Goal: Task Accomplishment & Management: Use online tool/utility

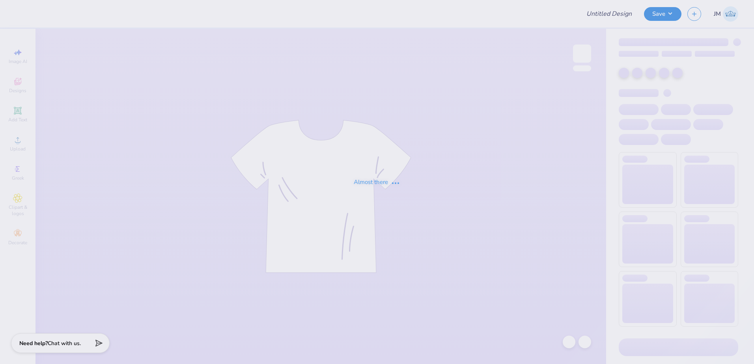
type input "[PERSON_NAME] : [GEOGRAPHIC_DATA]"
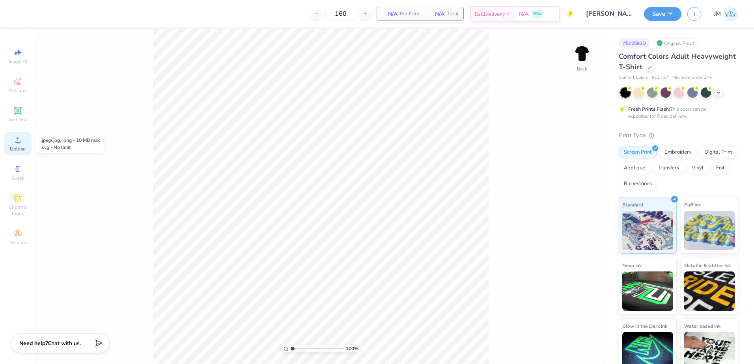
click at [14, 142] on icon at bounding box center [17, 139] width 9 height 9
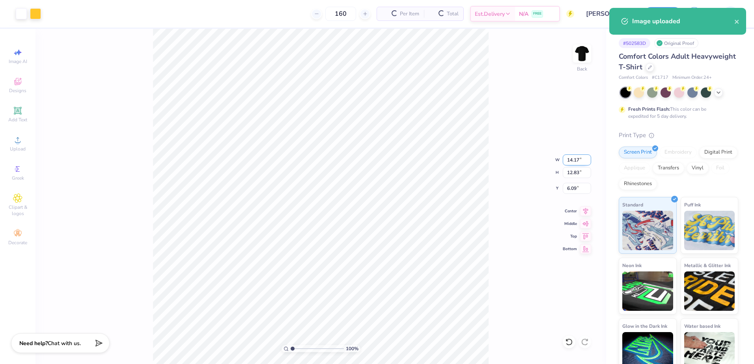
click at [573, 165] on input "14.17" at bounding box center [576, 160] width 28 height 11
type input "1.00"
type input "0.91"
type input "12.05"
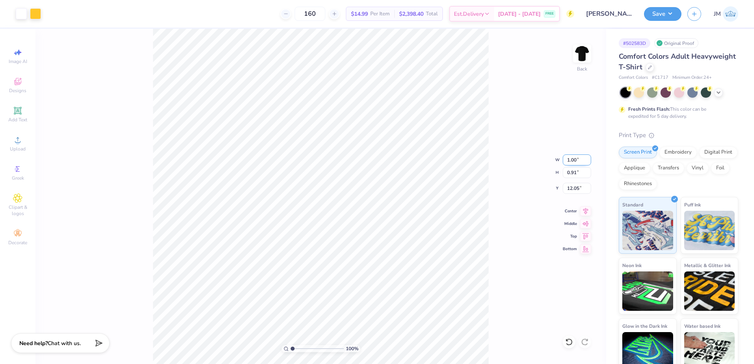
click at [578, 158] on input "1.00" at bounding box center [576, 160] width 28 height 11
type input "10.00"
type input "9.05"
click at [580, 192] on input "7.98" at bounding box center [576, 188] width 28 height 11
type input "3.00"
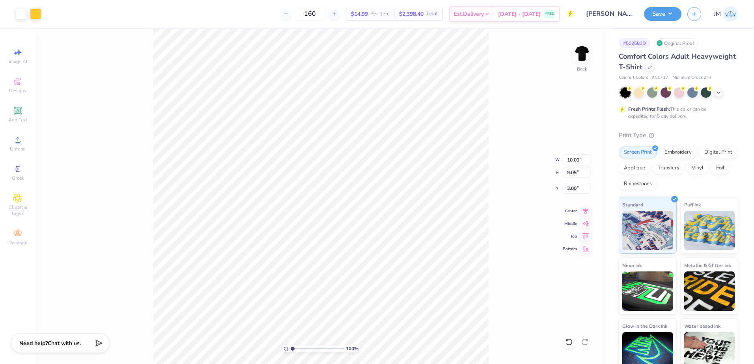
click at [571, 166] on div "100 % Back W 10.00 10.00 " H 9.05 9.05 " Y 3.00 3.00 " Center Middle Top Bottom" at bounding box center [320, 196] width 570 height 335
click at [585, 210] on icon at bounding box center [585, 210] width 5 height 7
click at [586, 60] on img at bounding box center [582, 54] width 32 height 32
click at [13, 138] on icon at bounding box center [17, 139] width 9 height 9
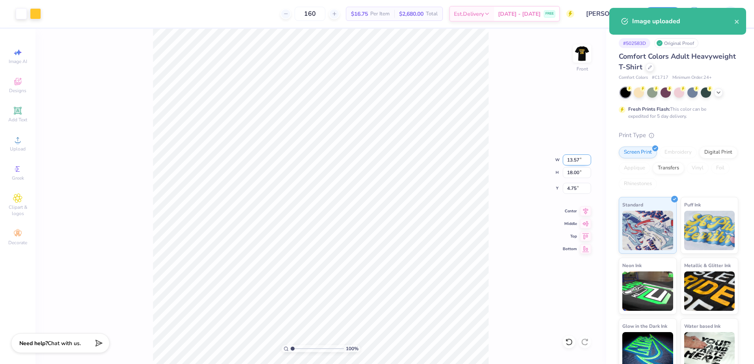
click at [574, 162] on input "13.57" at bounding box center [576, 160] width 28 height 11
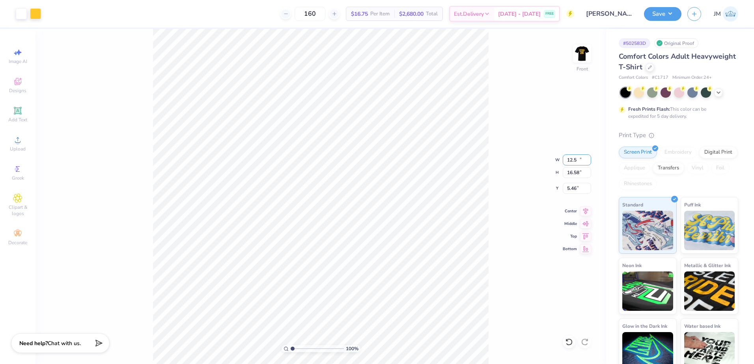
type input "12.50"
type input "16.58"
click at [576, 190] on input "5.46" at bounding box center [576, 188] width 28 height 11
click at [573, 171] on input "16.58" at bounding box center [576, 172] width 28 height 11
type input "3.00"
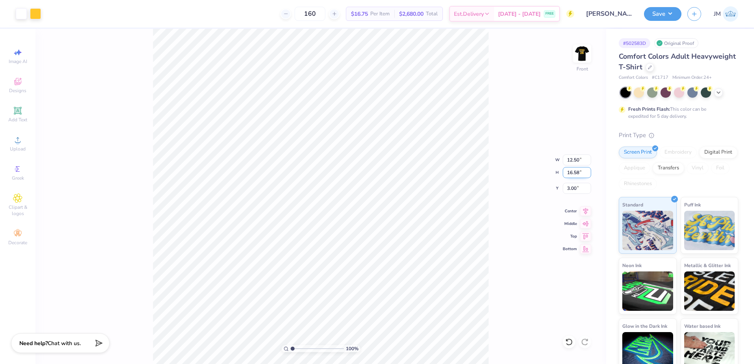
click at [566, 171] on input "16.58" at bounding box center [576, 172] width 28 height 11
type input "15"
type input "11.31"
type input "15.00"
click at [579, 190] on input "3.79" at bounding box center [576, 188] width 28 height 11
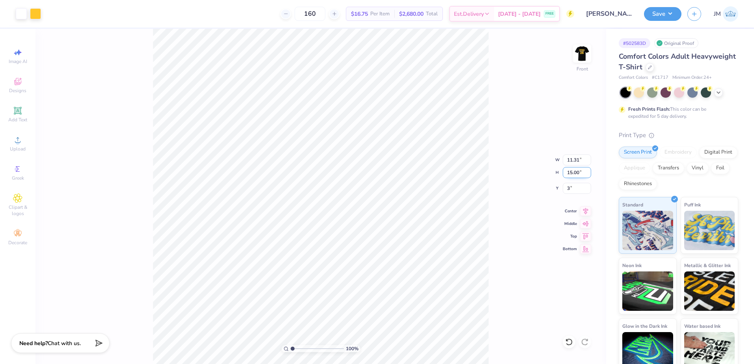
click at [568, 177] on input "15.00" at bounding box center [576, 172] width 28 height 11
type input "3.00"
click at [580, 209] on icon at bounding box center [585, 209] width 11 height 9
click at [582, 57] on img at bounding box center [582, 54] width 32 height 32
click at [663, 14] on button "Save" at bounding box center [662, 13] width 37 height 14
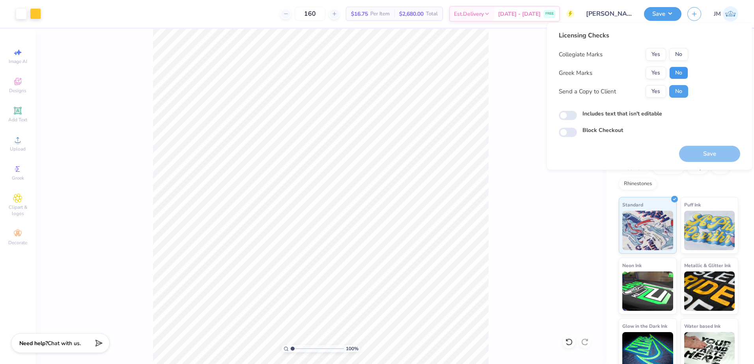
click at [674, 71] on button "No" at bounding box center [678, 73] width 19 height 13
click at [675, 52] on button "No" at bounding box center [678, 54] width 19 height 13
click at [722, 149] on button "Save" at bounding box center [709, 154] width 61 height 16
